Goal: Task Accomplishment & Management: Complete application form

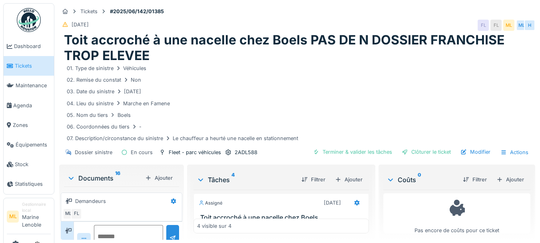
scroll to position [31, 0]
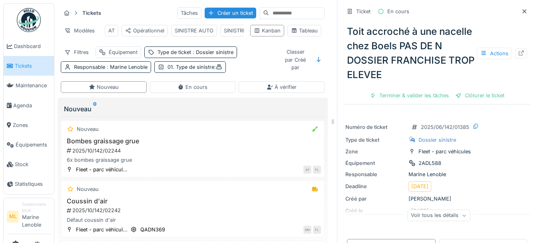
click at [27, 67] on span "Tickets" at bounding box center [33, 66] width 36 height 8
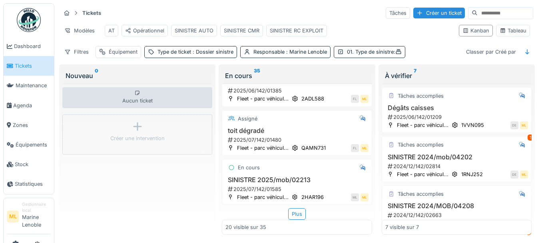
scroll to position [948, 0]
click at [294, 208] on div "Plus" at bounding box center [297, 214] width 18 height 12
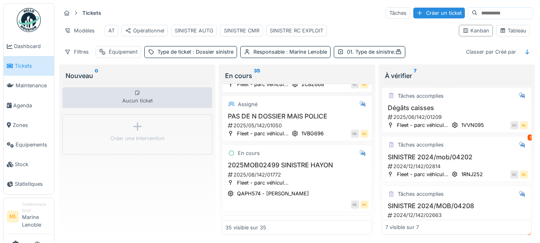
scroll to position [1406, 0]
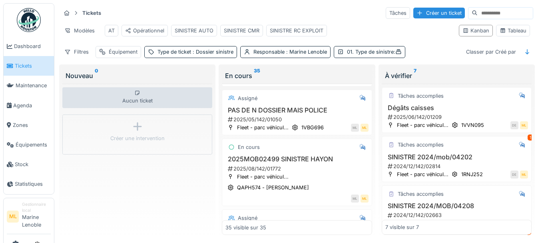
click at [323, 163] on h3 "2025MOB02499 SINISTRE HAYON" at bounding box center [297, 159] width 143 height 8
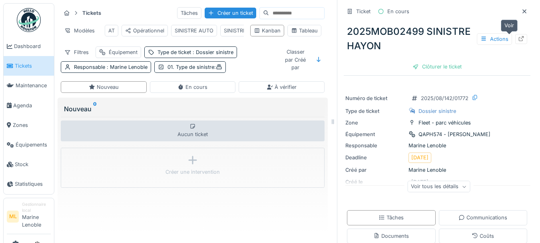
click at [518, 39] on icon at bounding box center [521, 38] width 6 height 5
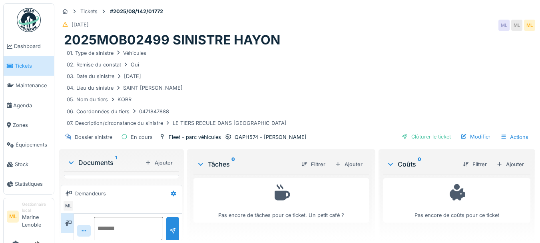
scroll to position [31, 0]
click at [472, 138] on div "Modifier" at bounding box center [475, 136] width 36 height 11
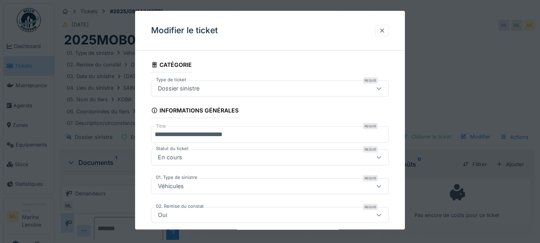
click at [384, 34] on div at bounding box center [382, 31] width 6 height 8
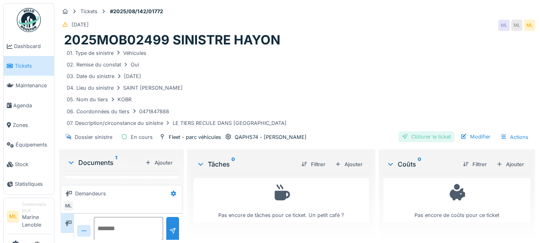
click at [413, 134] on div "Clôturer le ticket" at bounding box center [427, 136] width 56 height 11
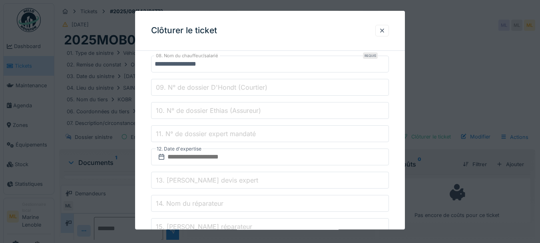
scroll to position [288, 0]
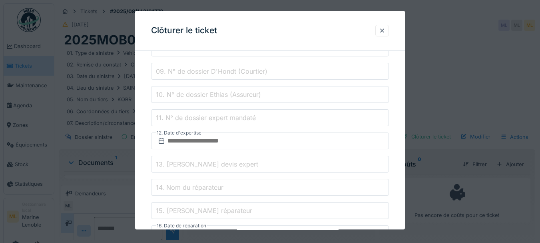
click at [270, 68] on input "09. N° de dossier D'Hondt (Courtier)" at bounding box center [270, 71] width 238 height 17
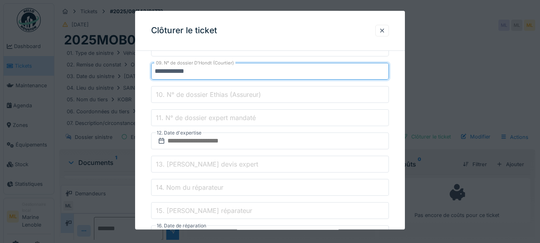
type input "**********"
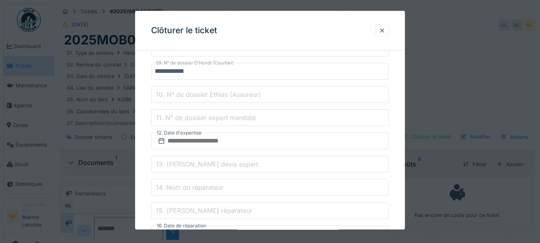
click at [397, 104] on div "**********" at bounding box center [270, 105] width 270 height 672
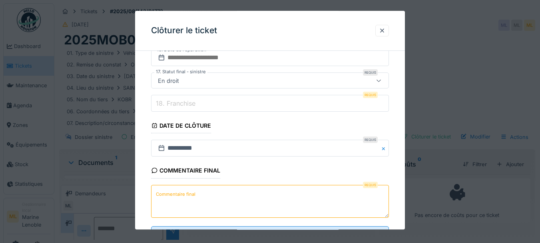
scroll to position [496, 0]
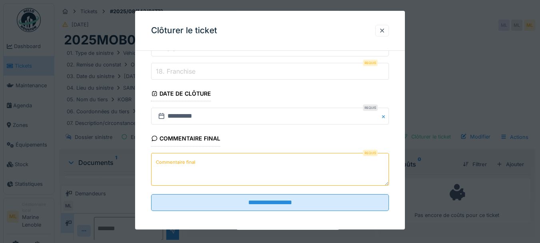
click at [191, 160] on label "Commentaire final" at bounding box center [175, 162] width 43 height 10
click at [191, 160] on textarea "Commentaire final" at bounding box center [270, 169] width 238 height 33
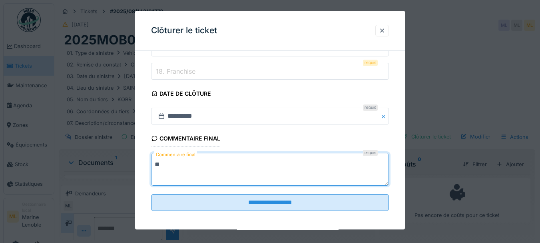
type textarea "*"
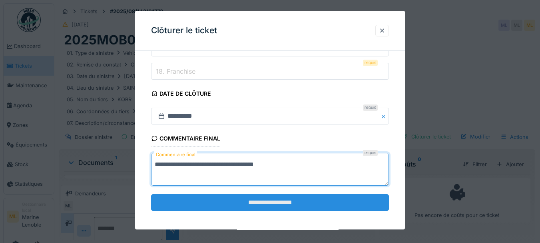
type textarea "**********"
click at [268, 204] on input "**********" at bounding box center [270, 202] width 238 height 17
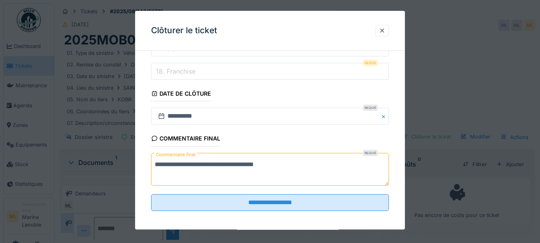
click at [194, 68] on label "18. Franchise" at bounding box center [175, 71] width 43 height 10
click at [194, 68] on input "18. Franchise" at bounding box center [270, 71] width 238 height 17
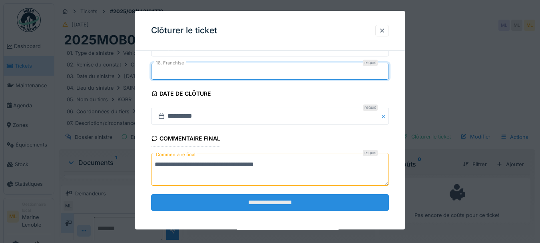
type input "*"
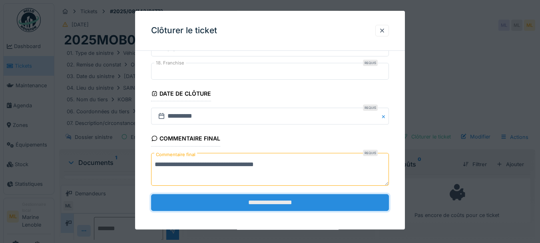
click at [270, 202] on input "**********" at bounding box center [270, 202] width 238 height 17
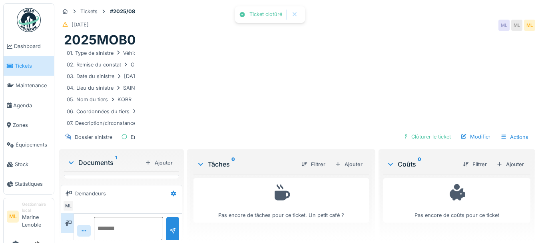
scroll to position [0, 0]
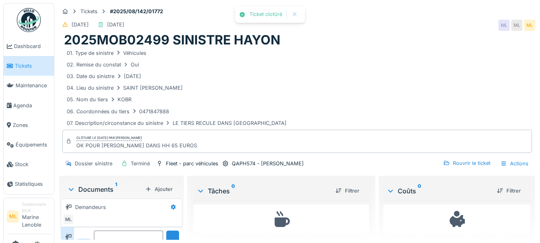
click at [22, 68] on span "Tickets" at bounding box center [33, 66] width 36 height 8
